Goal: Find specific page/section: Find specific page/section

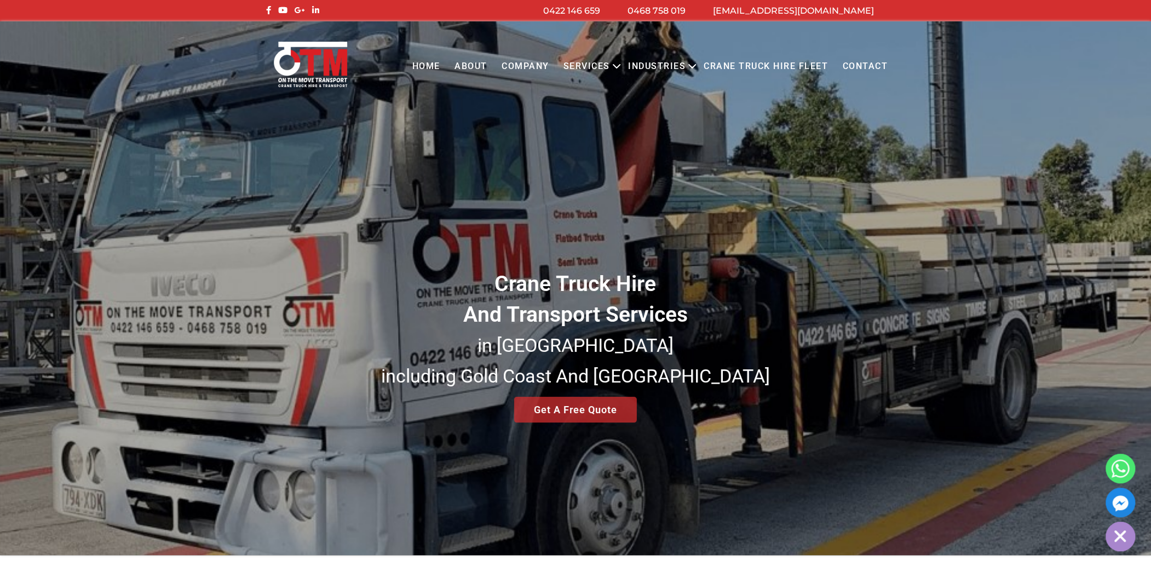
click at [854, 66] on link "Contact" at bounding box center [865, 66] width 60 height 30
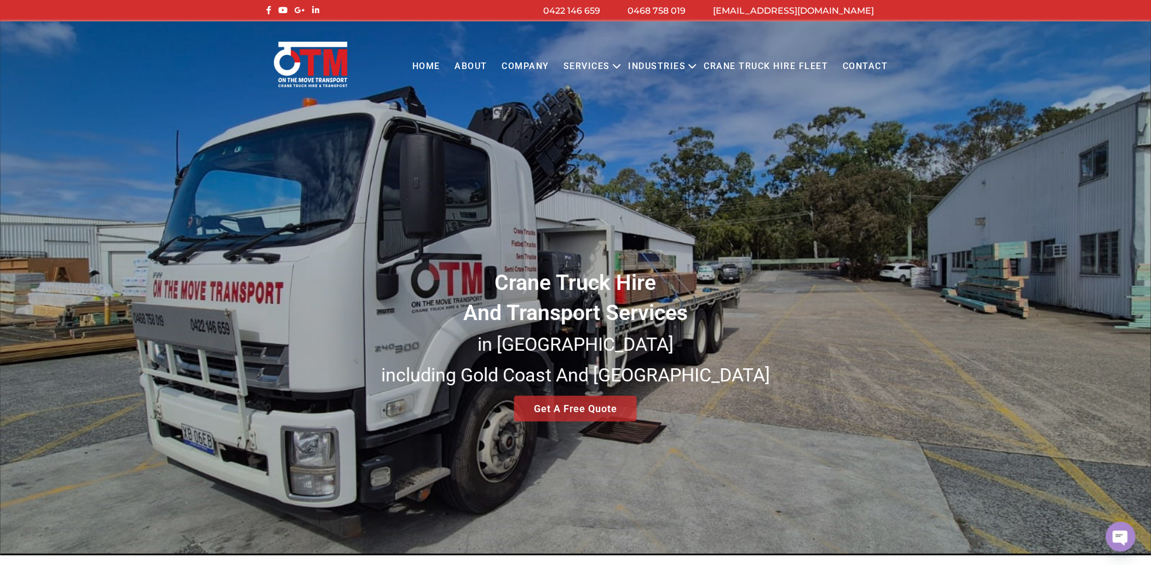
click at [854, 66] on link "Contact" at bounding box center [865, 66] width 60 height 30
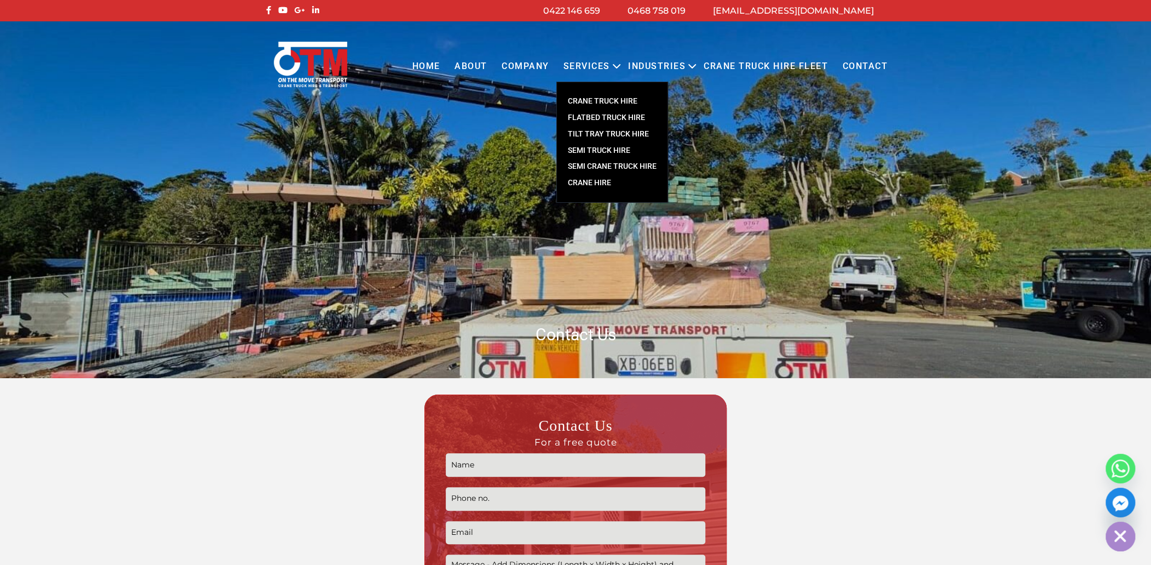
click at [618, 96] on link "CRANE TRUCK HIRE" at bounding box center [612, 101] width 111 height 16
